Goal: Task Accomplishment & Management: Manage account settings

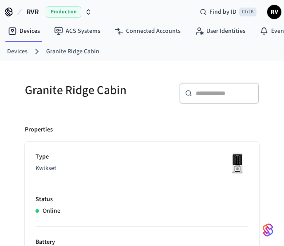
click at [19, 55] on link "Devices" at bounding box center [17, 51] width 20 height 9
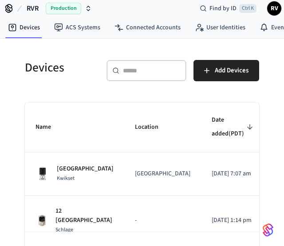
scroll to position [8, 0]
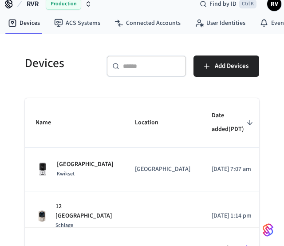
click at [139, 39] on div "Devices ​ ​ Add Devices Name Location Date added (PDT) Status [GEOGRAPHIC_DATA]…" at bounding box center [142, 152] width 263 height 236
click at [91, 87] on div "Devices ​ ​ Add Devices Name Location Date added (PDT) Status [GEOGRAPHIC_DATA]…" at bounding box center [142, 157] width 249 height 225
drag, startPoint x: 95, startPoint y: 84, endPoint x: 140, endPoint y: 27, distance: 72.4
click at [140, 27] on div "RVR Production Find by ID Ctrl K RV Devices ACS Systems Connected Accounts User…" at bounding box center [142, 152] width 284 height 321
click at [81, 55] on div "Devices" at bounding box center [55, 64] width 82 height 39
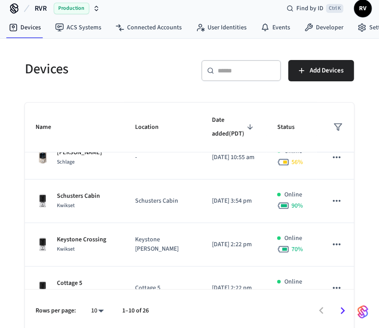
scroll to position [153, 0]
drag, startPoint x: 186, startPoint y: 20, endPoint x: 86, endPoint y: 66, distance: 110.0
click at [86, 66] on h5 "Devices" at bounding box center [104, 69] width 159 height 18
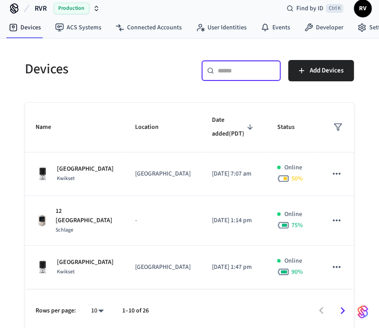
click at [227, 71] on input "text" at bounding box center [246, 70] width 58 height 9
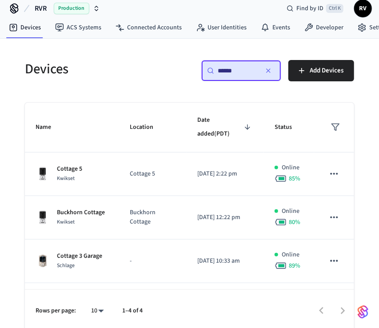
type input "******"
click at [51, 171] on div "Cottage 5 Kwikset" at bounding box center [72, 173] width 73 height 19
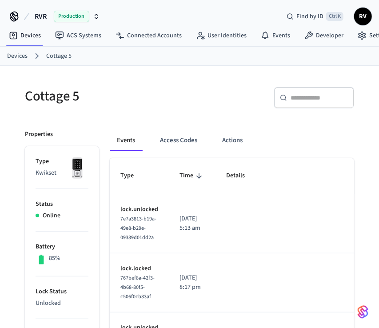
click at [181, 142] on button "Access Codes" at bounding box center [178, 140] width 51 height 21
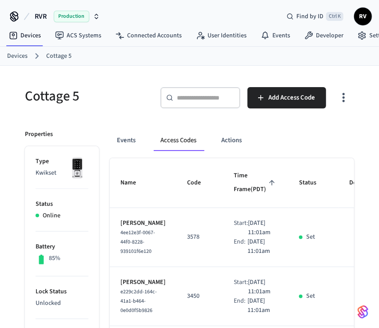
click at [24, 52] on link "Devices" at bounding box center [17, 55] width 20 height 9
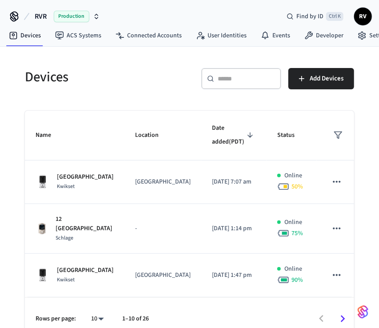
click at [239, 79] on input "text" at bounding box center [246, 78] width 58 height 9
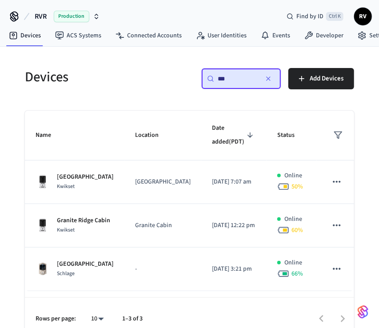
type input "***"
click at [119, 226] on td "Granite Ridge Cabin Kwikset" at bounding box center [74, 225] width 99 height 43
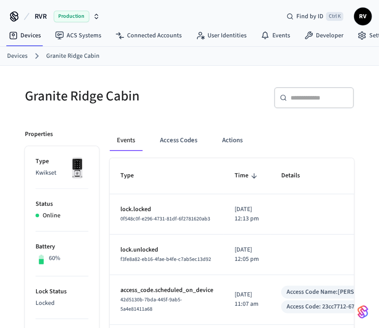
click at [183, 147] on button "Access Codes" at bounding box center [178, 140] width 51 height 21
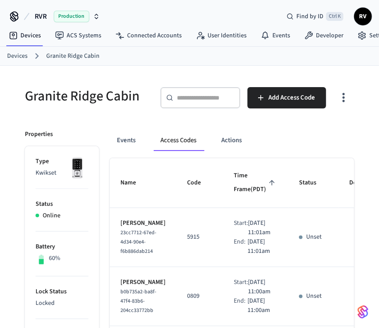
click at [76, 245] on div "60%" at bounding box center [62, 259] width 53 height 12
click at [22, 57] on link "Devices" at bounding box center [17, 55] width 20 height 9
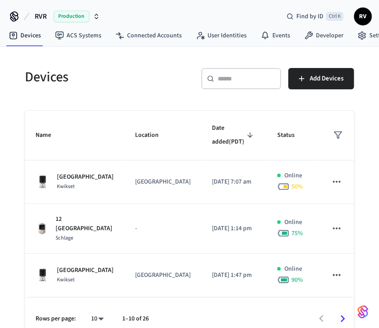
click at [89, 172] on p "[GEOGRAPHIC_DATA]" at bounding box center [85, 176] width 57 height 9
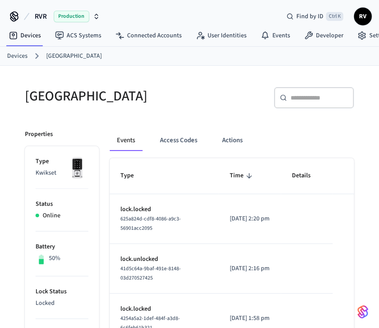
click at [174, 138] on button "Access Codes" at bounding box center [178, 140] width 51 height 21
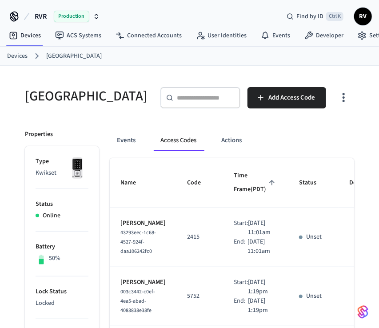
scroll to position [5, 0]
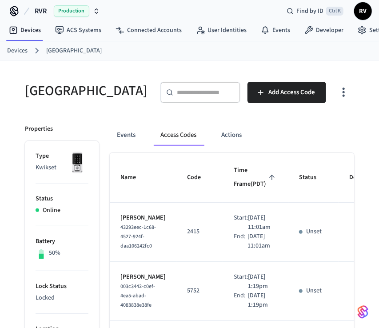
click at [19, 55] on ol "Devices [GEOGRAPHIC_DATA]" at bounding box center [192, 51] width 371 height 12
click at [14, 45] on ol "Devices [GEOGRAPHIC_DATA]" at bounding box center [192, 51] width 371 height 12
click at [14, 50] on link "Devices" at bounding box center [17, 50] width 20 height 9
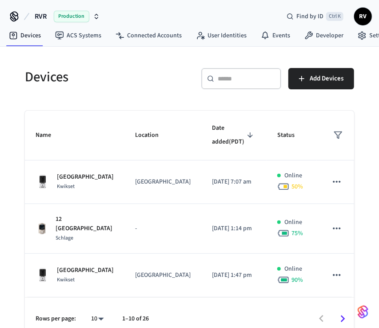
click at [64, 221] on p "12 [GEOGRAPHIC_DATA]" at bounding box center [84, 223] width 58 height 19
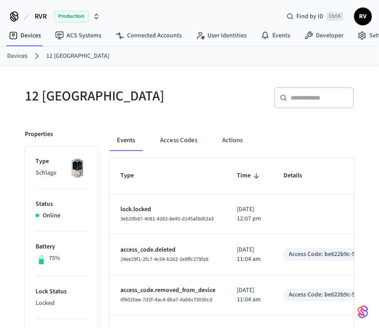
click at [190, 146] on button "Access Codes" at bounding box center [178, 140] width 51 height 21
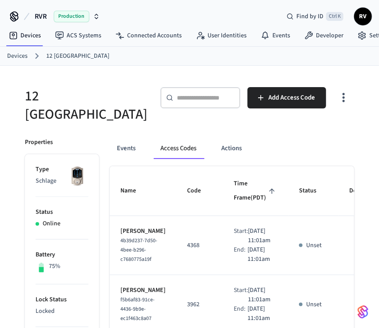
click at [13, 52] on link "Devices" at bounding box center [17, 55] width 20 height 9
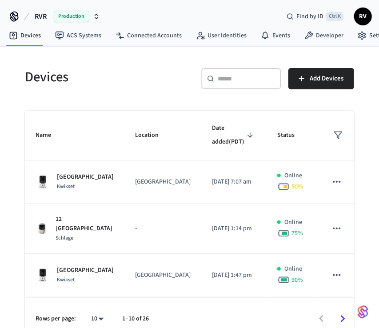
click at [237, 77] on input "text" at bounding box center [246, 78] width 58 height 9
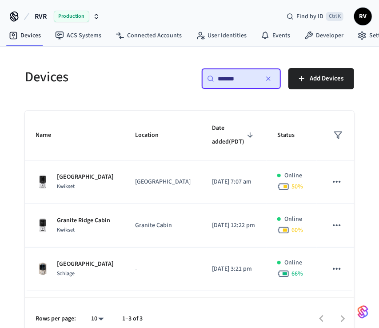
type input "*******"
click at [75, 245] on p "[GEOGRAPHIC_DATA]" at bounding box center [85, 263] width 57 height 9
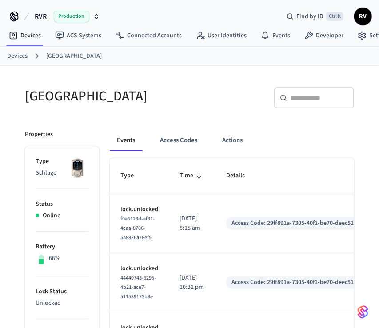
click at [188, 147] on button "Access Codes" at bounding box center [178, 140] width 51 height 21
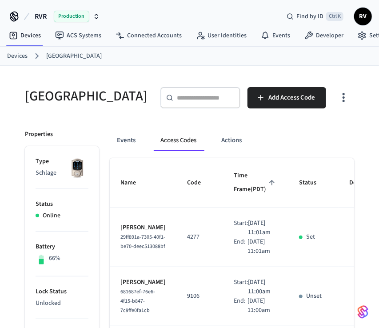
click at [16, 54] on link "Devices" at bounding box center [17, 55] width 20 height 9
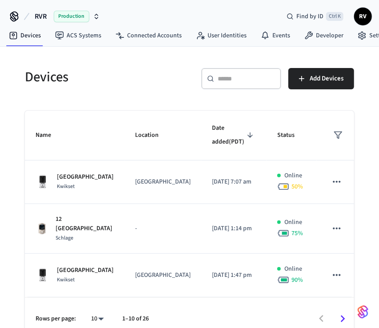
click at [246, 86] on div "​ ​" at bounding box center [241, 78] width 80 height 21
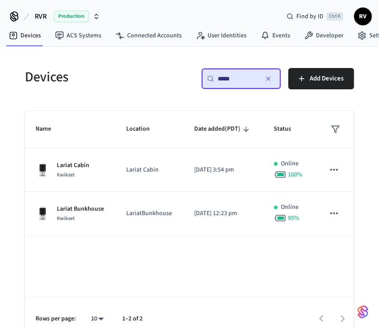
type input "*****"
click at [57, 186] on td "Lariat Cabin Kwikset" at bounding box center [70, 169] width 91 height 43
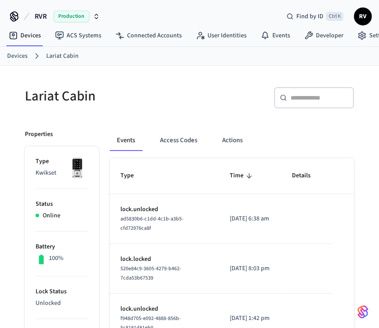
click at [8, 55] on link "Devices" at bounding box center [17, 55] width 20 height 9
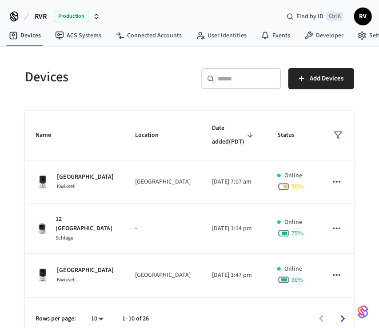
click at [245, 80] on input "text" at bounding box center [246, 78] width 58 height 9
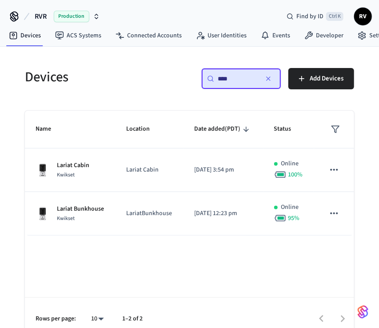
type input "****"
click at [71, 222] on td "Lariat Bunkhouse Kwikset" at bounding box center [70, 213] width 91 height 43
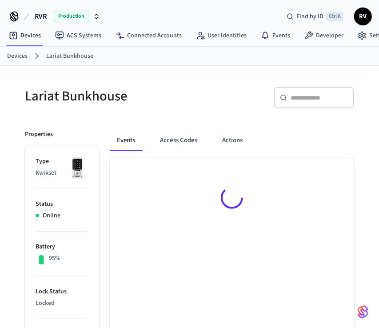
click at [166, 138] on button "Access Codes" at bounding box center [178, 140] width 51 height 21
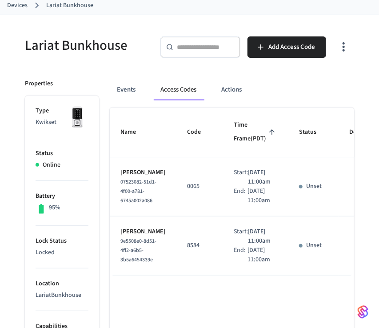
scroll to position [46, 0]
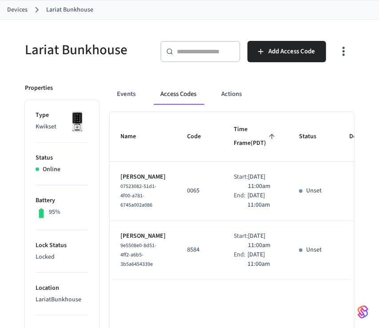
click at [9, 6] on link "Devices" at bounding box center [17, 9] width 20 height 9
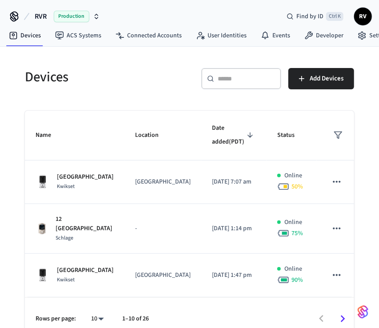
click at [249, 83] on div "​ ​" at bounding box center [241, 78] width 80 height 21
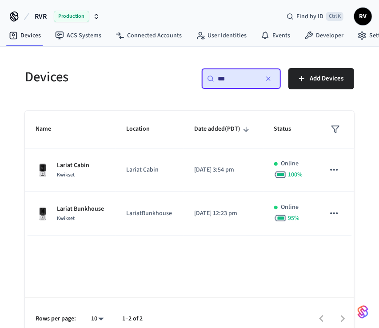
type input "***"
click at [159, 163] on td "Lariat Cabin" at bounding box center [149, 169] width 68 height 43
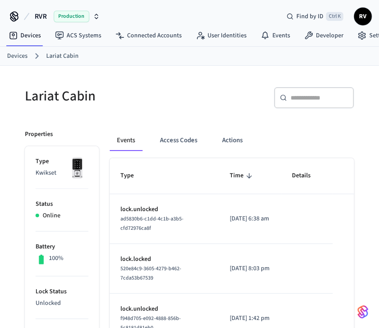
click at [175, 142] on button "Access Codes" at bounding box center [178, 140] width 51 height 21
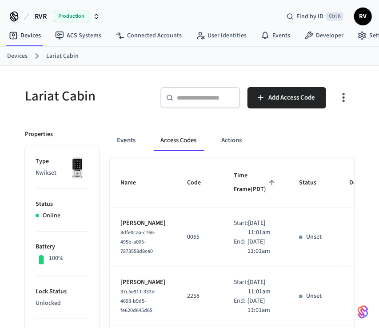
click at [14, 59] on link "Devices" at bounding box center [17, 55] width 20 height 9
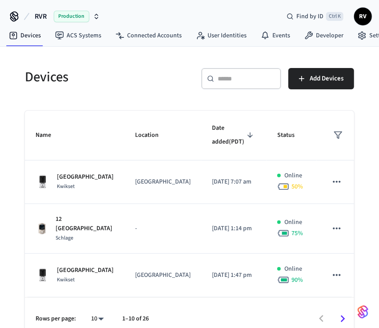
click at [238, 75] on input "text" at bounding box center [246, 78] width 58 height 9
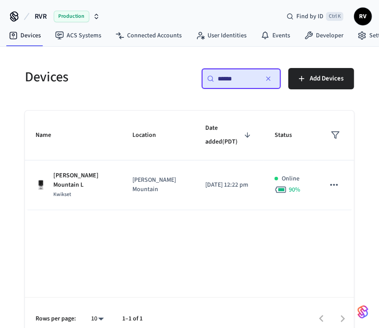
type input "******"
click at [76, 204] on div "Name Location Date added (PDT) Status [PERSON_NAME] Mountain L Kwikset [PERSON_…" at bounding box center [189, 225] width 329 height 229
click at [76, 189] on td "[PERSON_NAME] Mountain L Kwikset" at bounding box center [73, 185] width 97 height 50
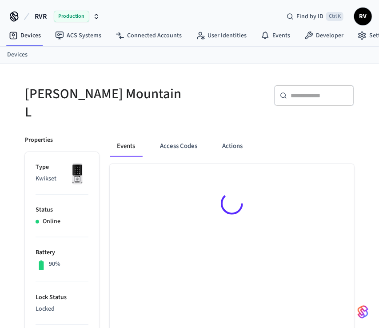
click at [76, 194] on li "Status Online" at bounding box center [62, 215] width 53 height 43
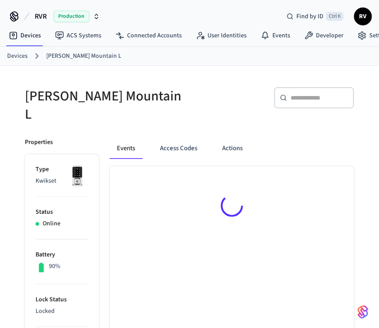
click at [185, 138] on button "Access Codes" at bounding box center [178, 148] width 51 height 21
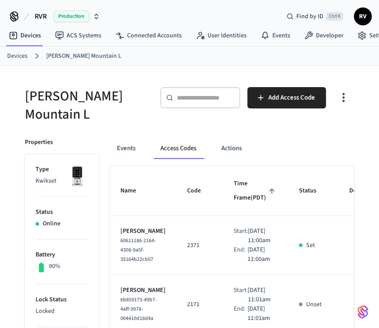
click at [21, 51] on link "Devices" at bounding box center [17, 55] width 20 height 9
